Goal: Find specific page/section: Find specific page/section

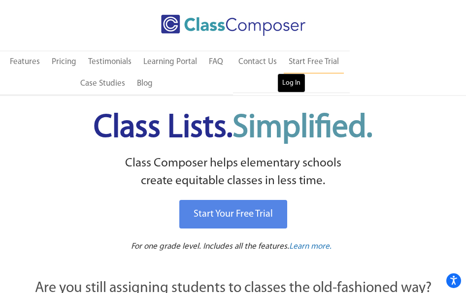
click at [288, 81] on link "Log In" at bounding box center [292, 83] width 28 height 20
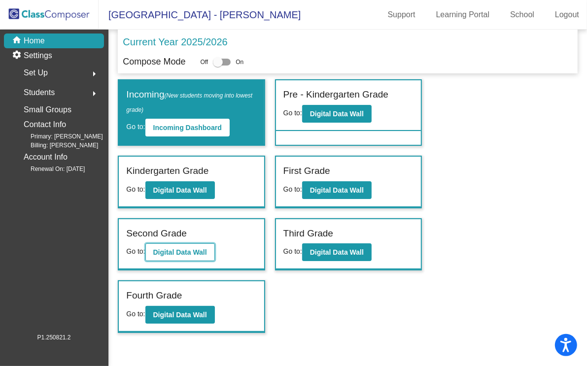
click at [189, 248] on b "Digital Data Wall" at bounding box center [180, 252] width 54 height 8
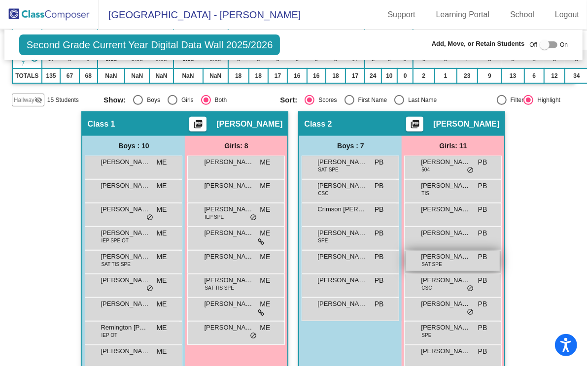
scroll to position [304, 0]
